Goal: Task Accomplishment & Management: Use online tool/utility

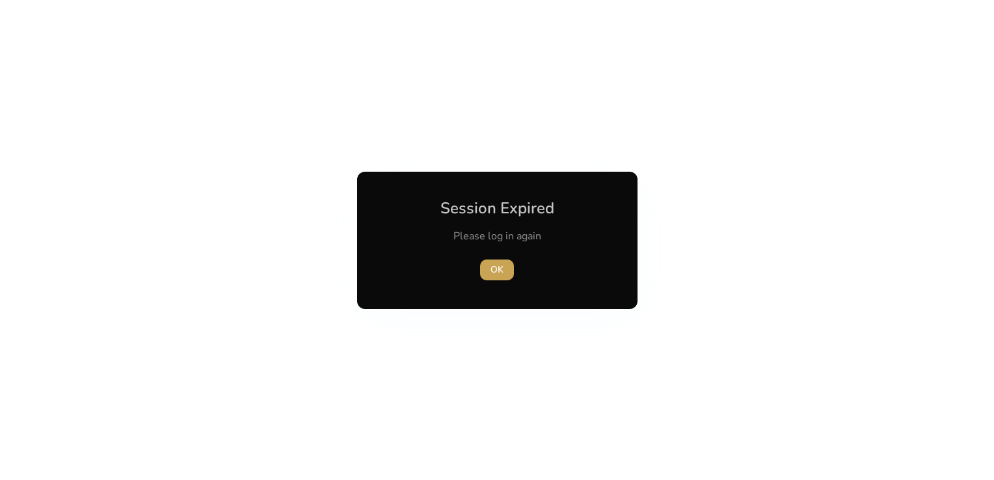
click at [509, 266] on span "button" at bounding box center [497, 269] width 34 height 31
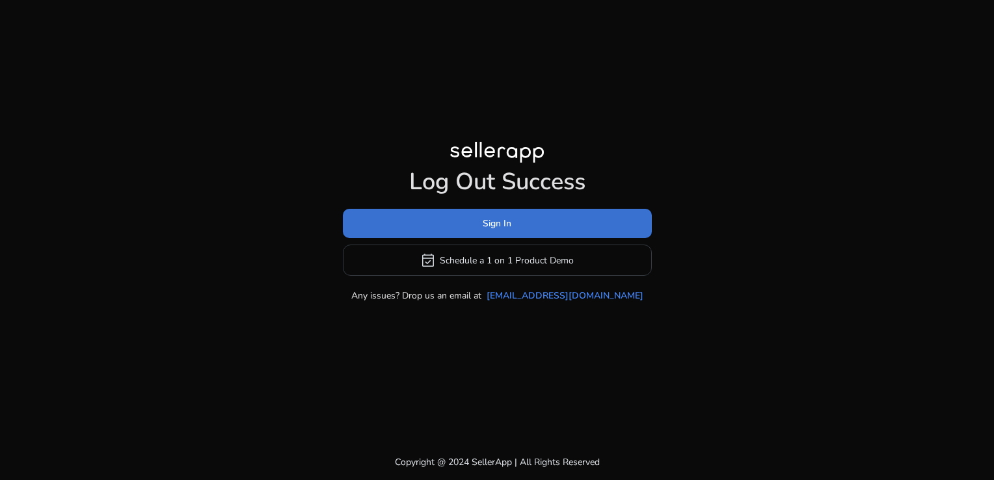
click at [509, 228] on span "Sign In" at bounding box center [497, 224] width 29 height 14
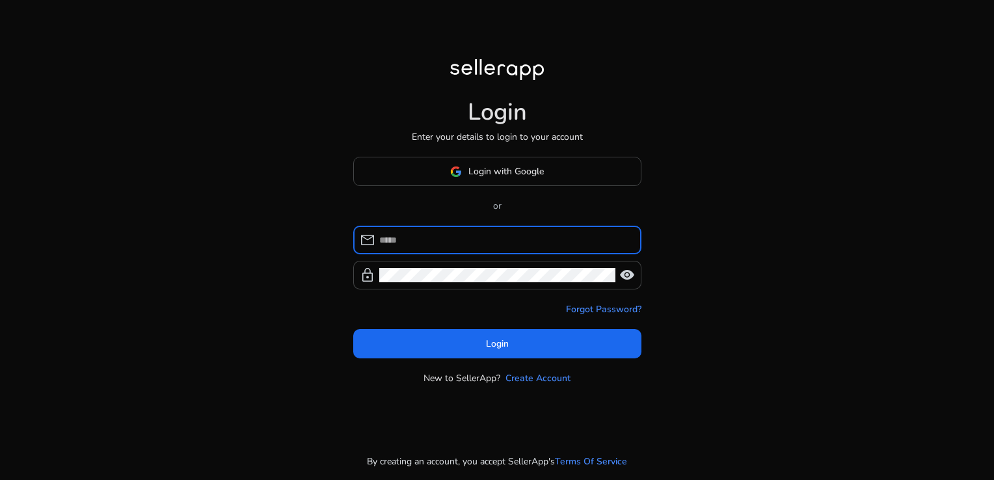
type input "**********"
click at [520, 243] on input "**********" at bounding box center [505, 240] width 252 height 14
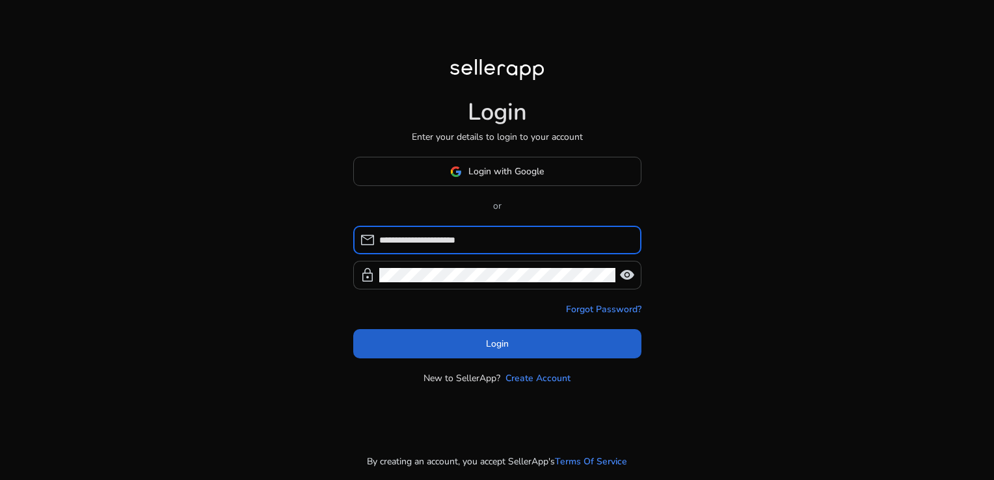
click at [502, 335] on span at bounding box center [497, 344] width 288 height 31
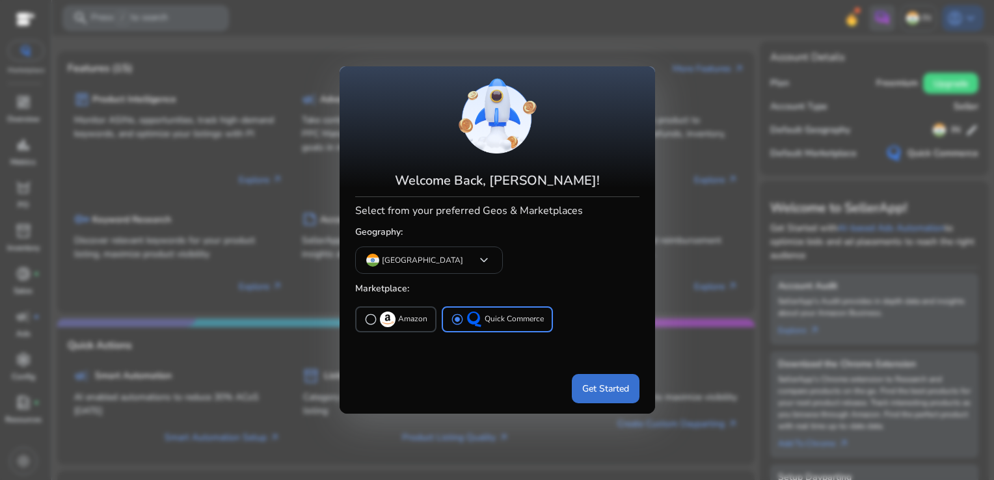
click at [591, 394] on span "Get Started" at bounding box center [605, 389] width 47 height 14
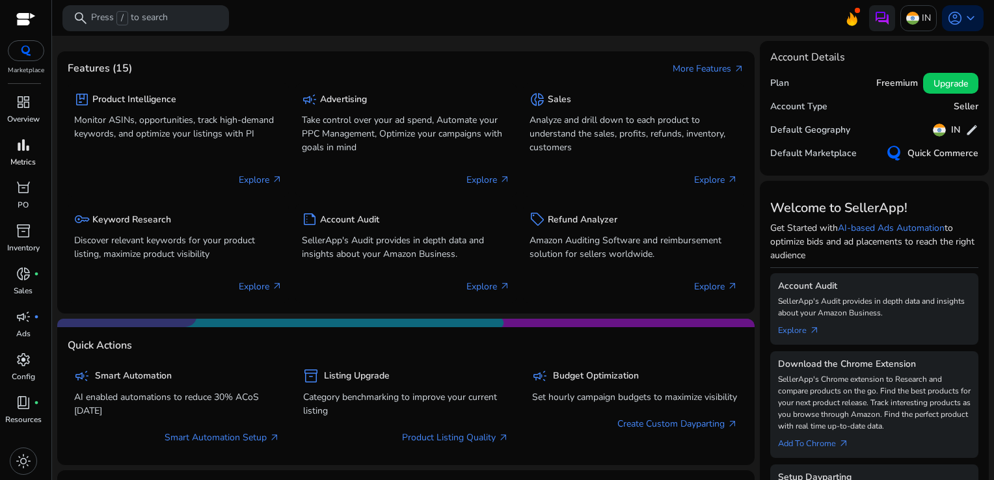
click at [19, 139] on span "bar_chart" at bounding box center [24, 145] width 16 height 16
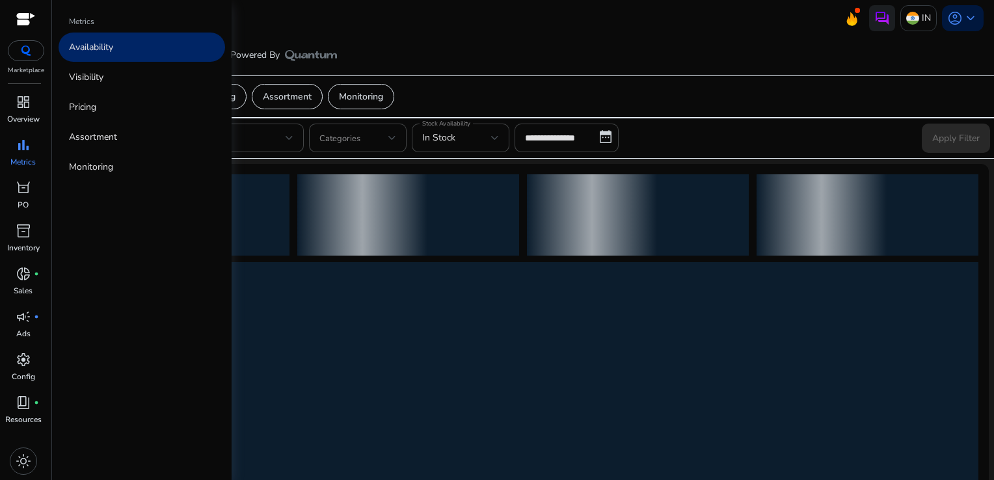
click at [146, 40] on link "Availability" at bounding box center [142, 47] width 167 height 29
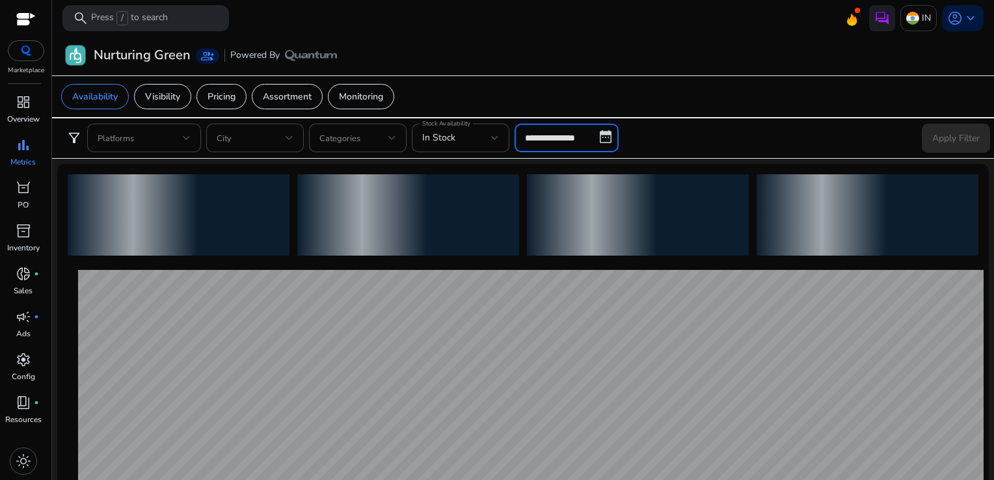
click at [577, 151] on input "**********" at bounding box center [567, 138] width 104 height 29
select select "*"
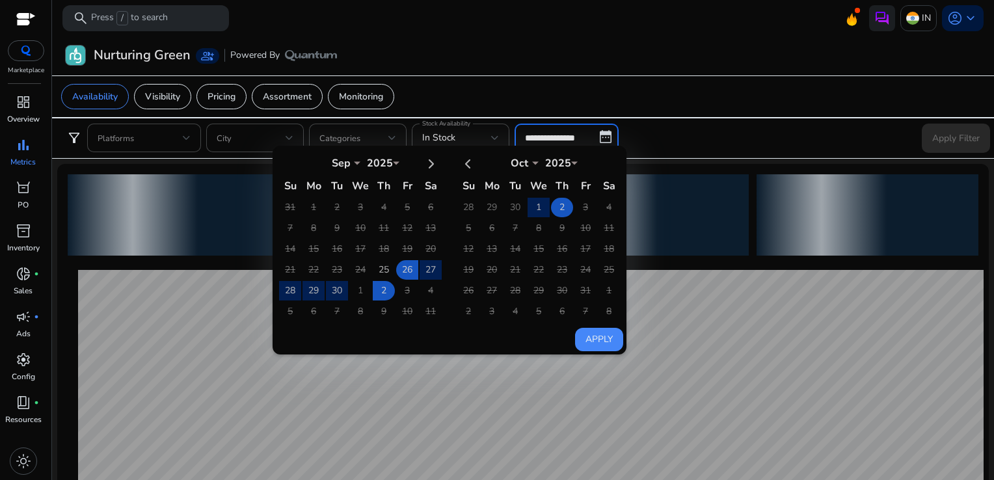
click at [559, 205] on td "2" at bounding box center [562, 208] width 22 height 20
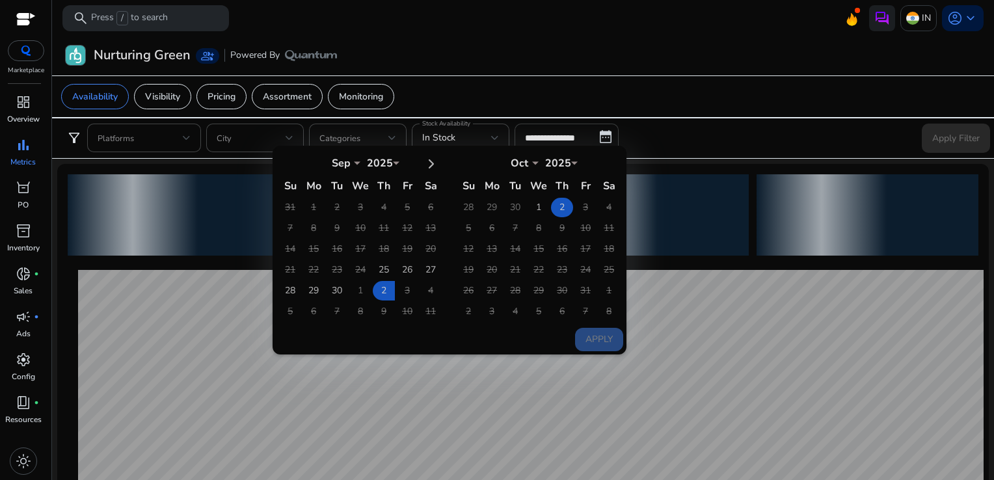
click at [559, 205] on td "2" at bounding box center [562, 208] width 22 height 20
click at [599, 332] on button "Apply" at bounding box center [599, 339] width 48 height 23
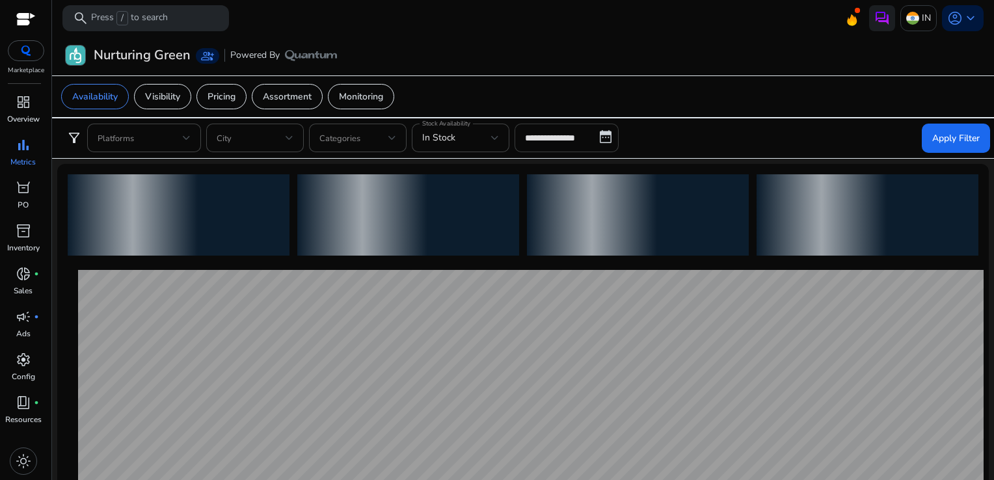
type input "**********"
click at [952, 128] on span at bounding box center [956, 137] width 68 height 31
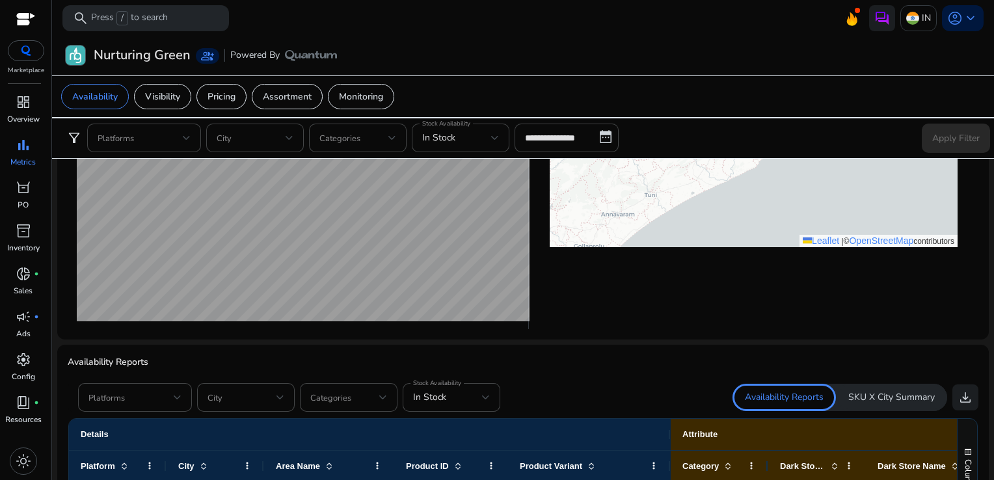
scroll to position [725, 0]
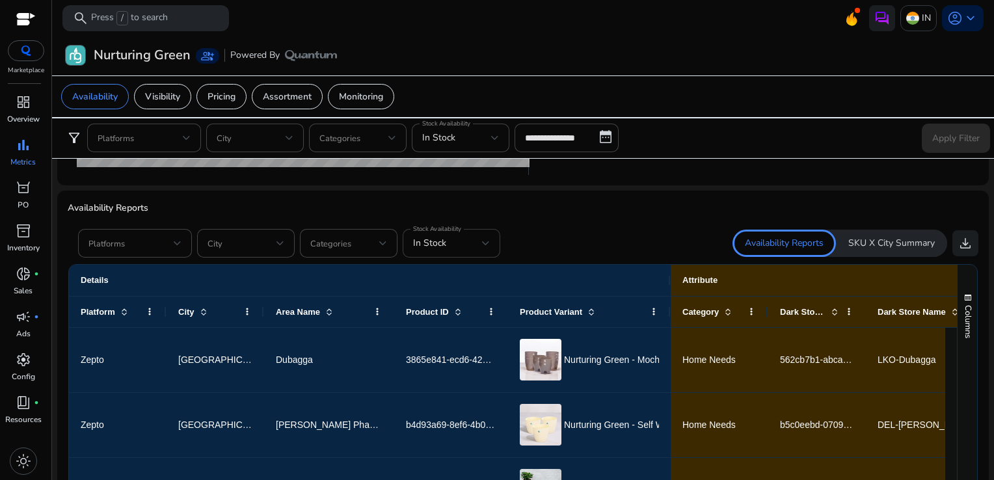
click at [456, 250] on div "In Stock" at bounding box center [451, 243] width 77 height 29
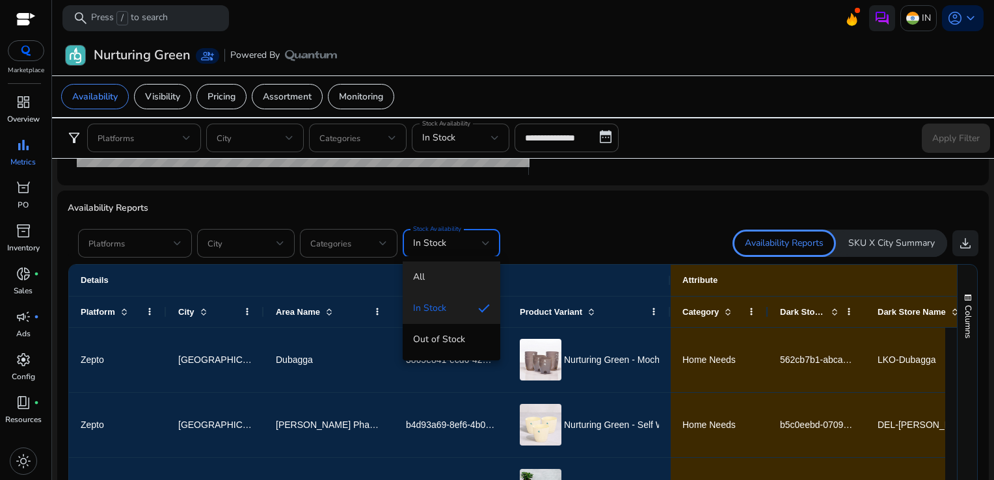
scroll to position [0, 0]
click at [449, 268] on mat-option "All" at bounding box center [452, 277] width 98 height 31
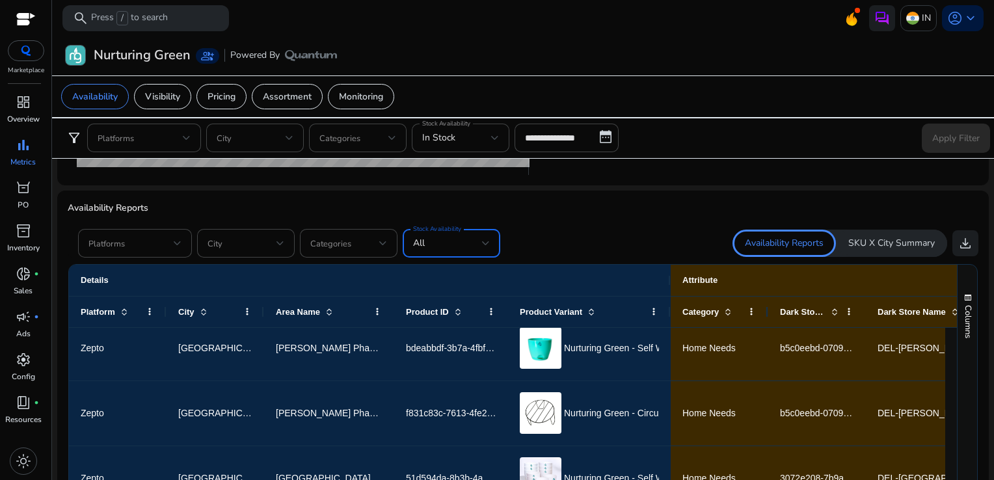
scroll to position [74, 0]
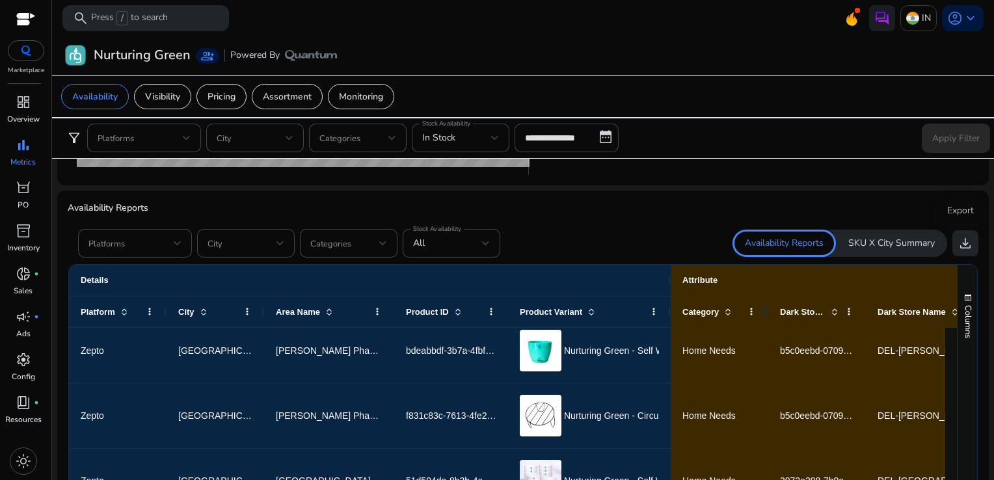
click at [958, 237] on span "download" at bounding box center [966, 244] width 16 height 16
